Goal: Task Accomplishment & Management: Use online tool/utility

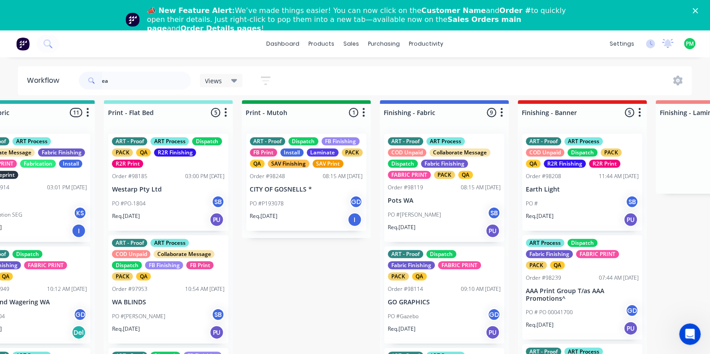
scroll to position [262, 0]
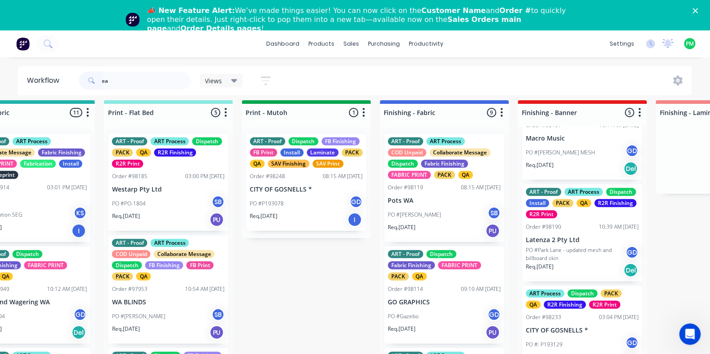
type input "e"
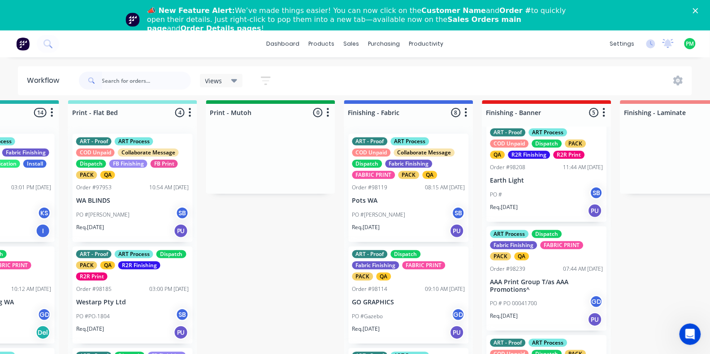
scroll to position [10, 0]
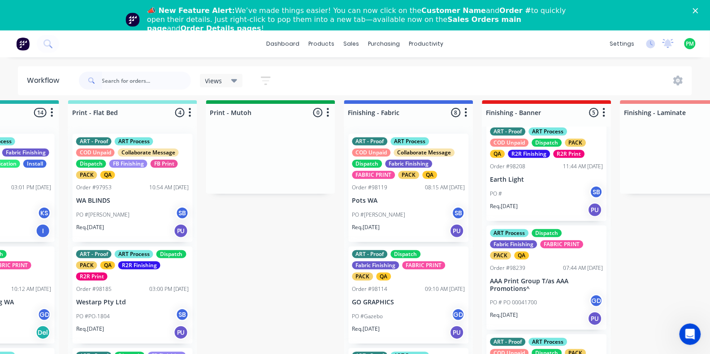
click at [557, 195] on div "PO # SB" at bounding box center [546, 194] width 113 height 17
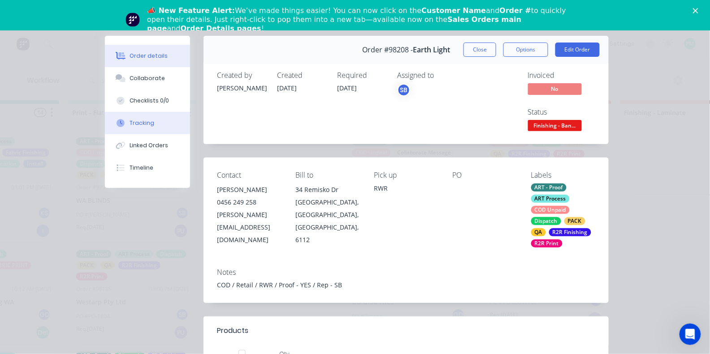
click at [150, 127] on div "Tracking" at bounding box center [142, 123] width 25 height 8
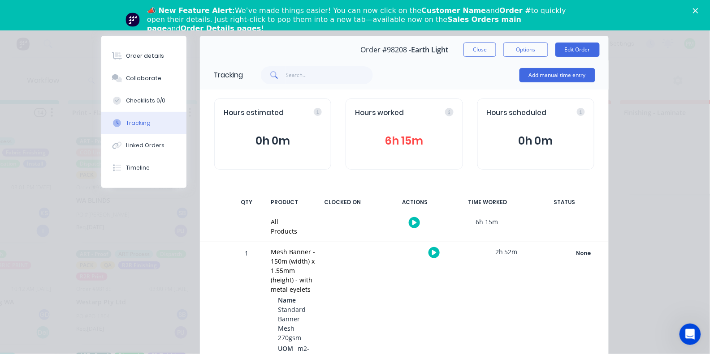
click at [432, 250] on icon "button" at bounding box center [434, 253] width 4 height 6
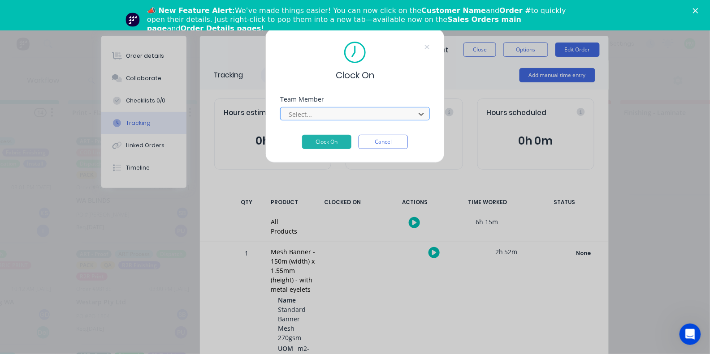
click at [379, 120] on div at bounding box center [349, 114] width 123 height 11
type input "pro"
click at [327, 145] on button "Clock On" at bounding box center [326, 142] width 49 height 14
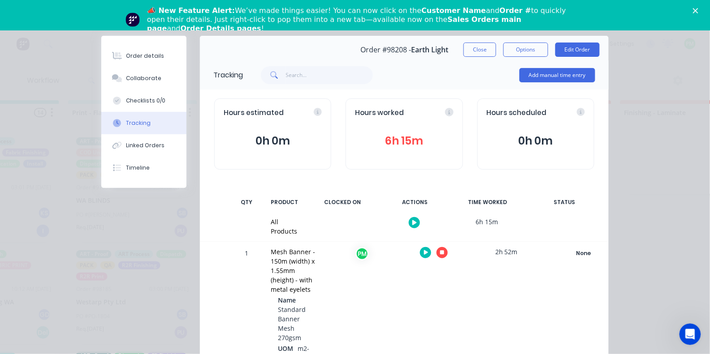
click at [436, 251] on button "button" at bounding box center [441, 252] width 11 height 11
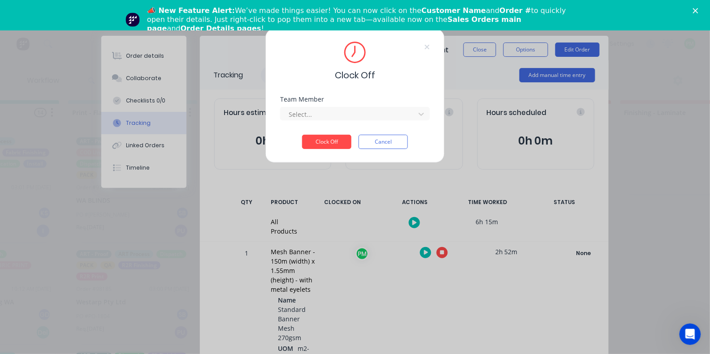
click at [332, 126] on div "Team Member Select..." at bounding box center [355, 115] width 150 height 39
click at [330, 120] on div at bounding box center [349, 114] width 123 height 11
type input "pro"
click at [327, 145] on button "Clock Off" at bounding box center [326, 142] width 49 height 14
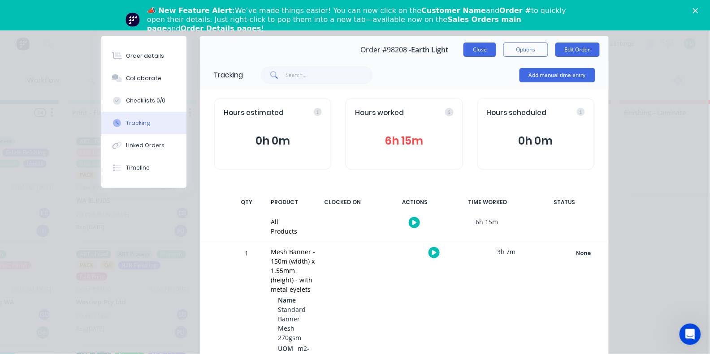
click at [471, 46] on button "Close" at bounding box center [479, 50] width 33 height 14
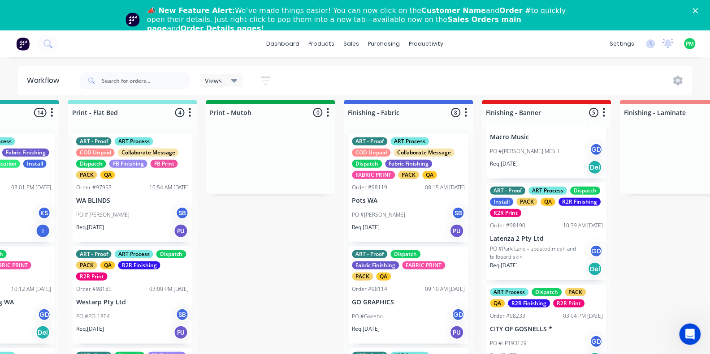
click at [519, 245] on p "PO #Park Lane - updated mesh and billboard skin" at bounding box center [539, 253] width 99 height 16
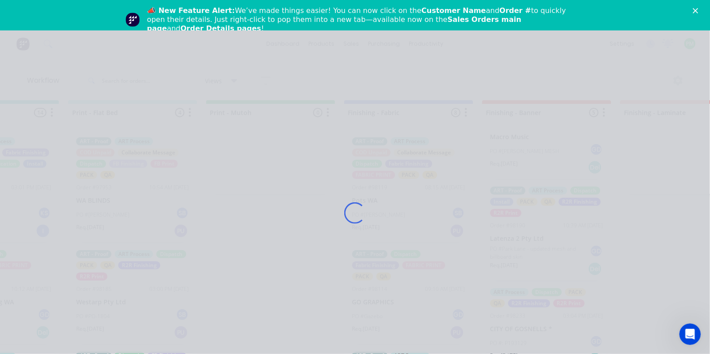
scroll to position [262, 0]
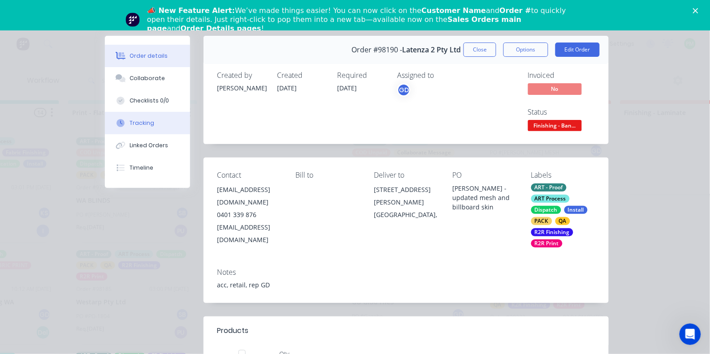
click at [147, 127] on div "Tracking" at bounding box center [142, 123] width 25 height 8
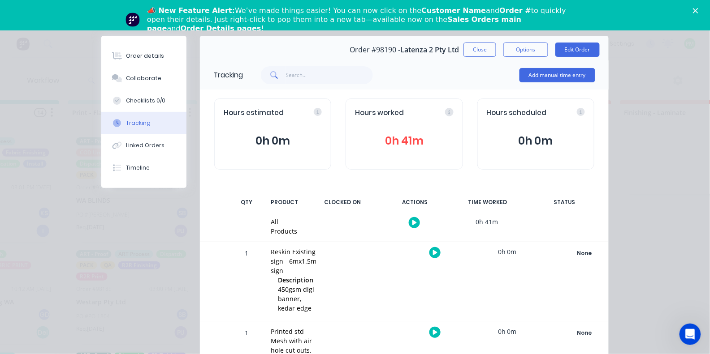
click at [434, 252] on icon "button" at bounding box center [435, 252] width 4 height 5
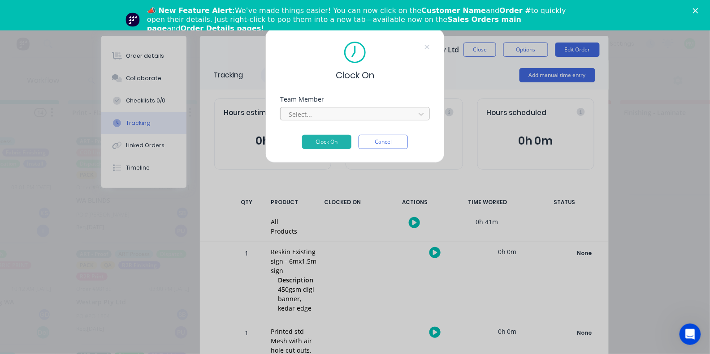
click at [336, 119] on div at bounding box center [349, 114] width 123 height 11
type input "pro"
click at [327, 145] on button "Clock On" at bounding box center [326, 142] width 49 height 14
